Goal: Task Accomplishment & Management: Manage account settings

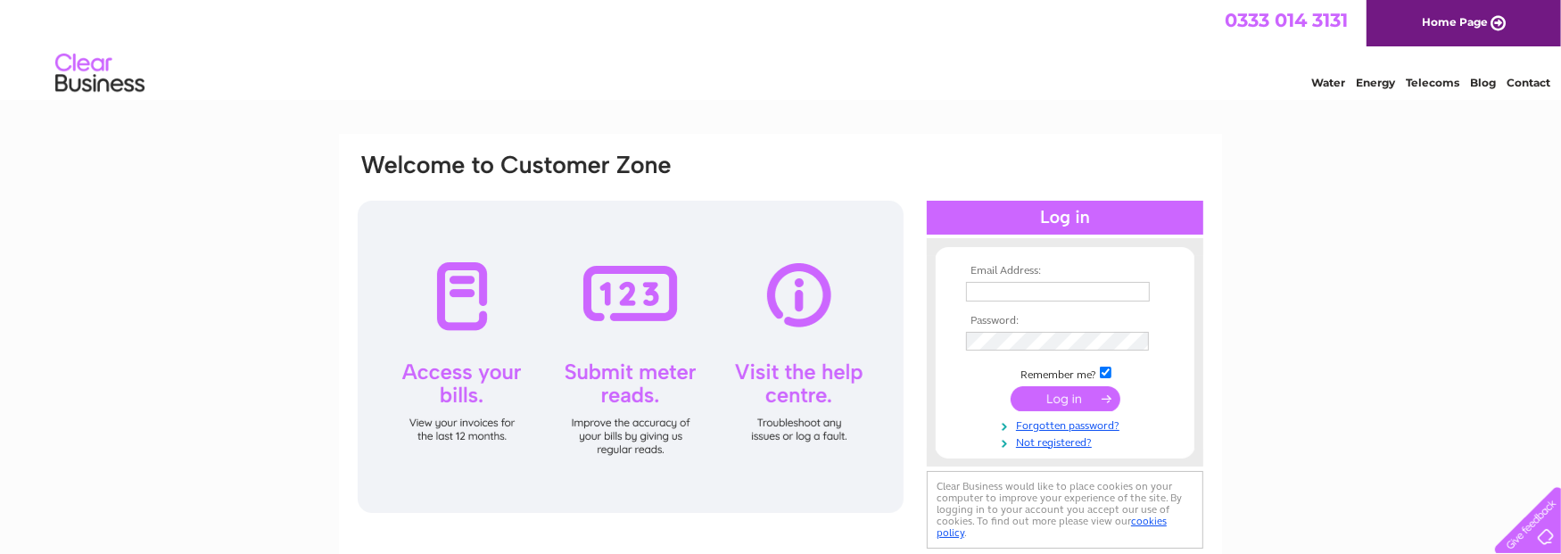
type input "michelle@jeely.org.uk"
click at [1044, 400] on input "submit" at bounding box center [1066, 398] width 110 height 25
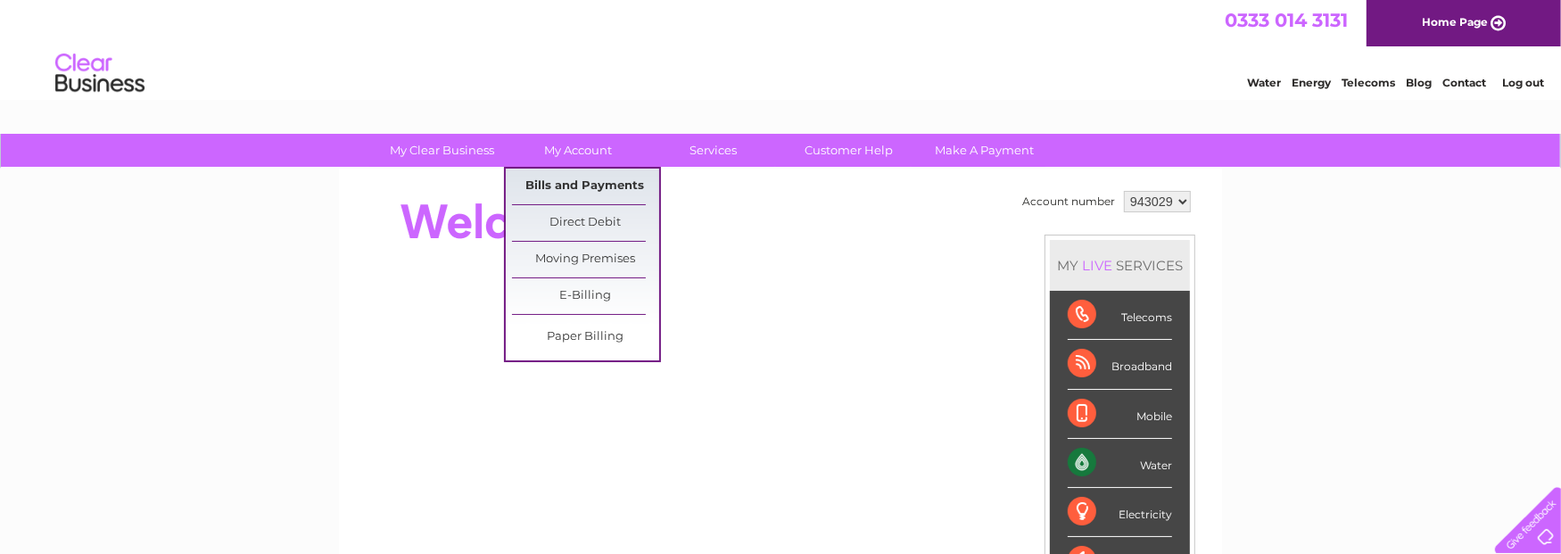
click at [593, 187] on link "Bills and Payments" at bounding box center [585, 187] width 147 height 36
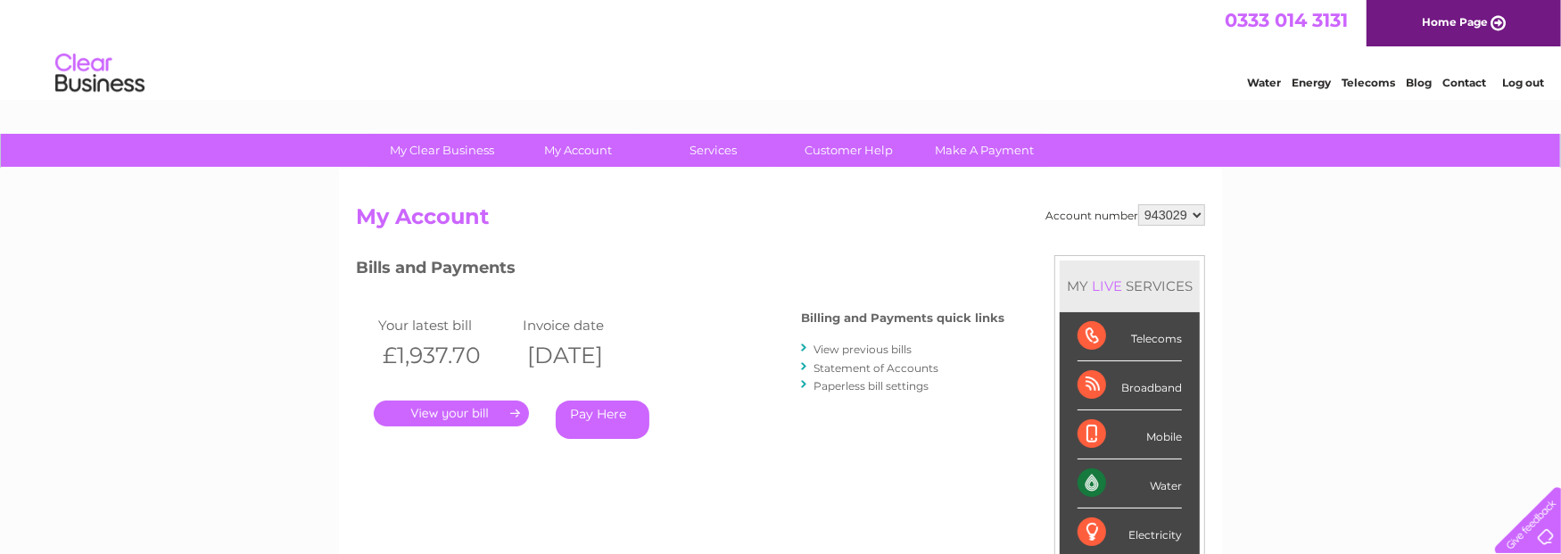
click at [487, 415] on link "." at bounding box center [451, 413] width 155 height 26
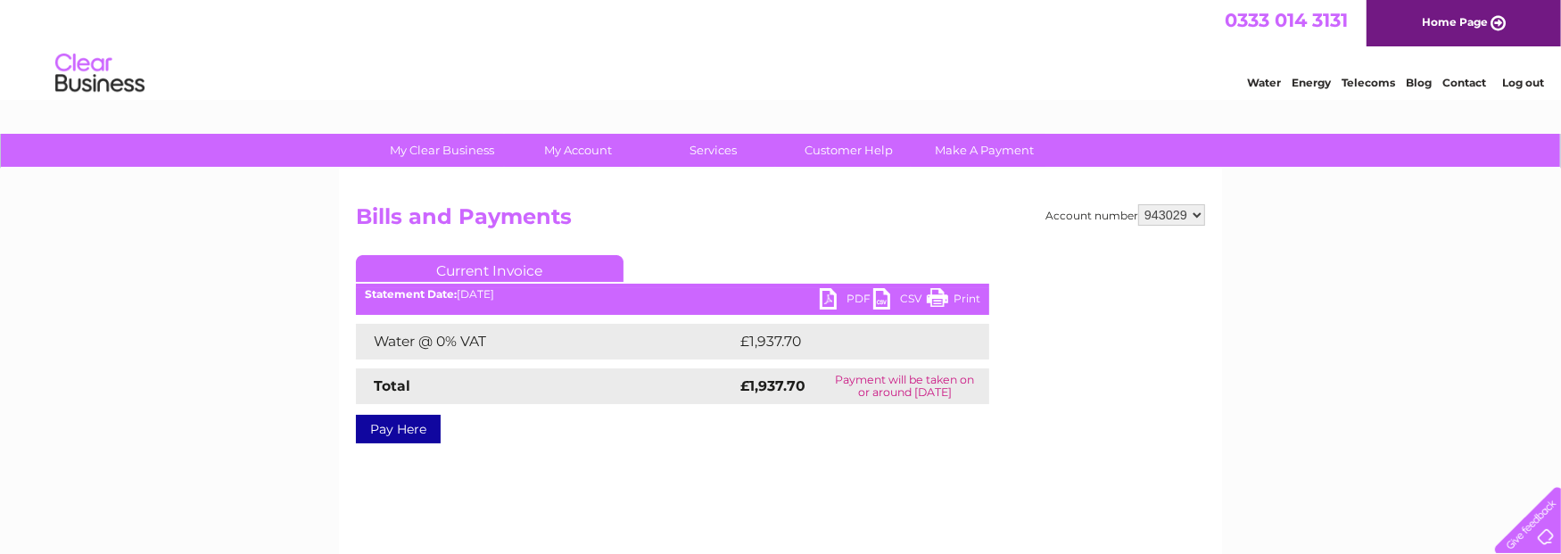
click at [838, 295] on link "PDF" at bounding box center [847, 301] width 54 height 26
